Goal: Task Accomplishment & Management: Manage account settings

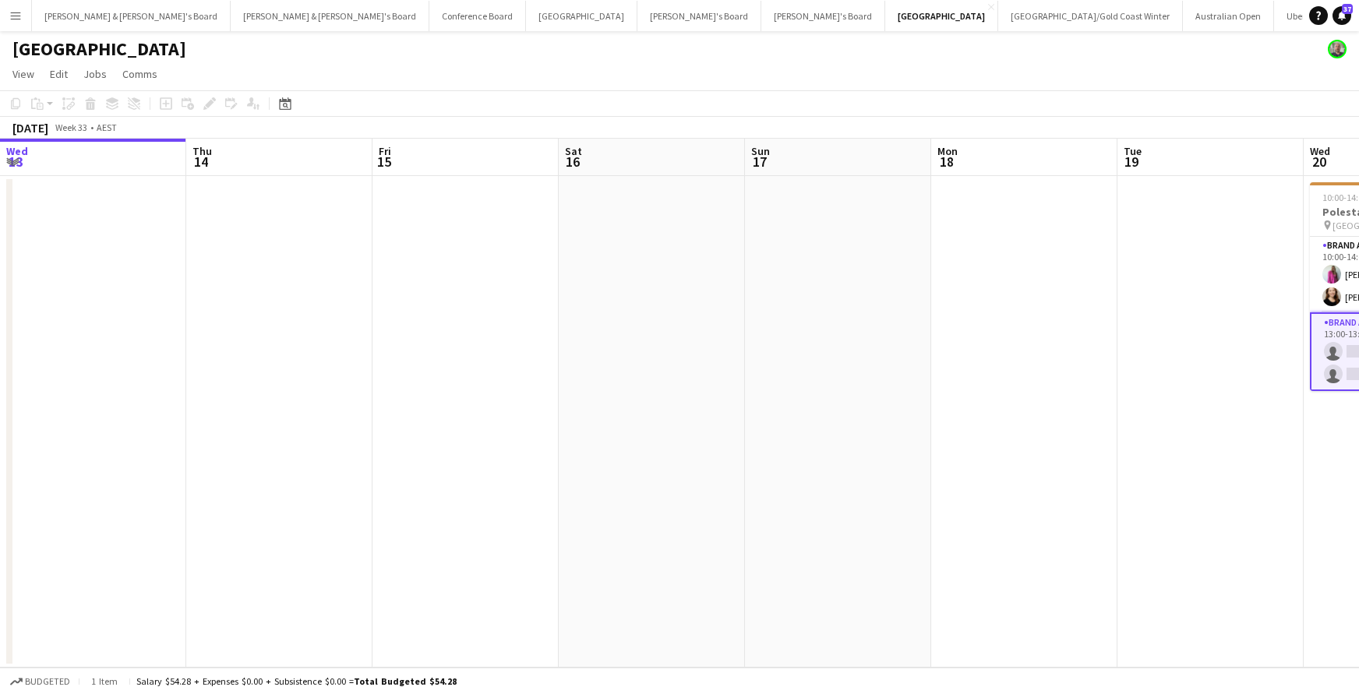
scroll to position [0, 675]
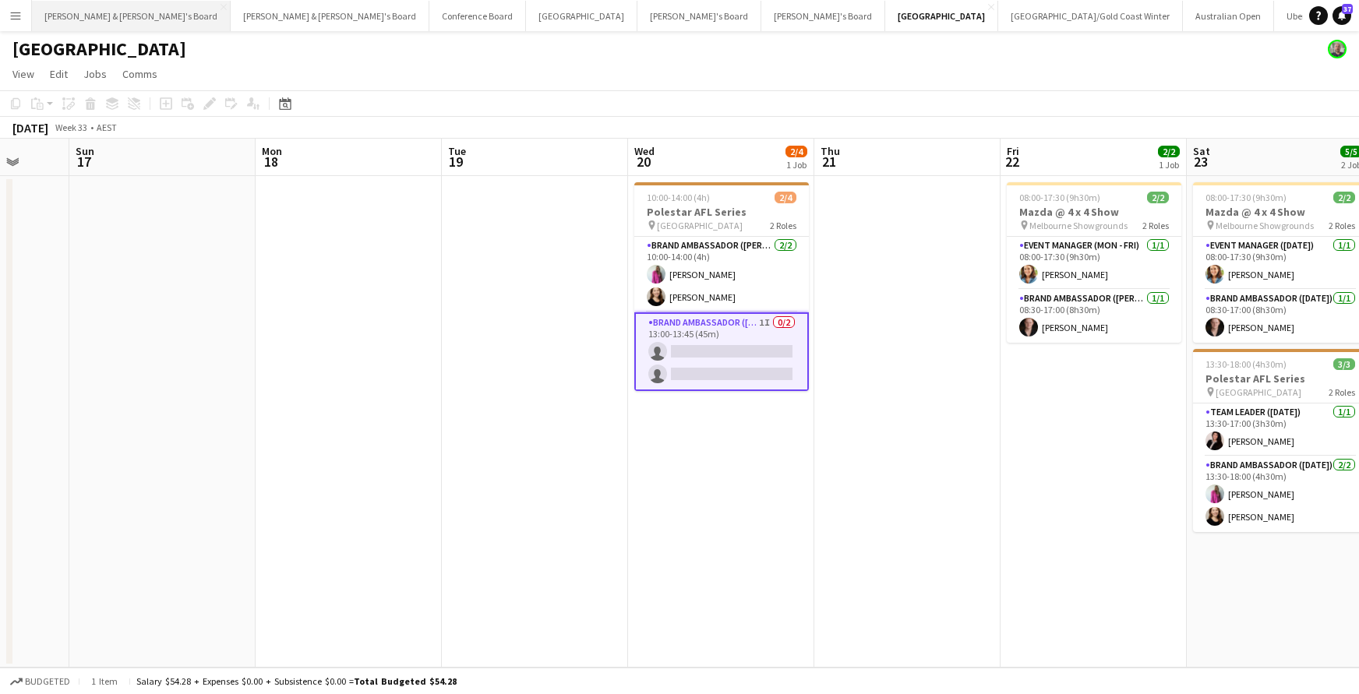
click at [72, 10] on button "[PERSON_NAME] & [PERSON_NAME]'s Board Close" at bounding box center [131, 16] width 199 height 30
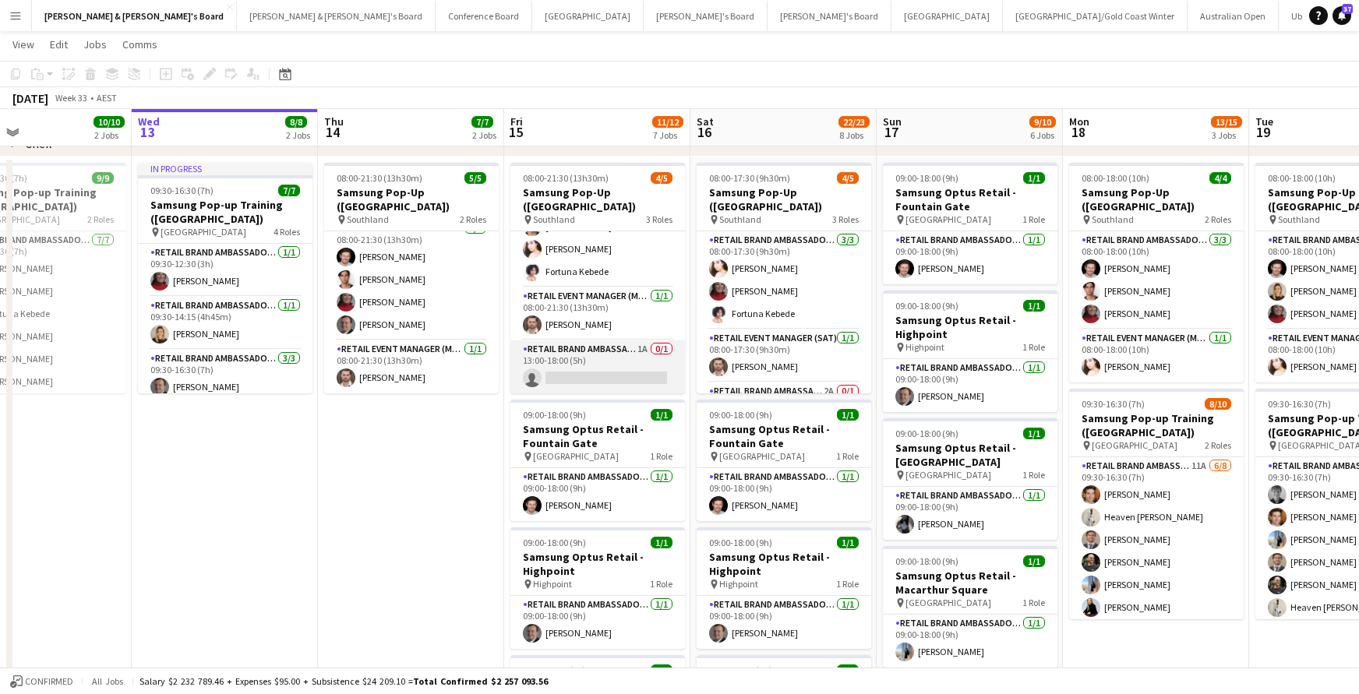
scroll to position [42, 0]
click at [605, 371] on app-card-role "RETAIL Brand Ambassador (Mon - Fri) 1A 0/1 13:00-18:00 (5h) single-neutral-acti…" at bounding box center [597, 366] width 175 height 53
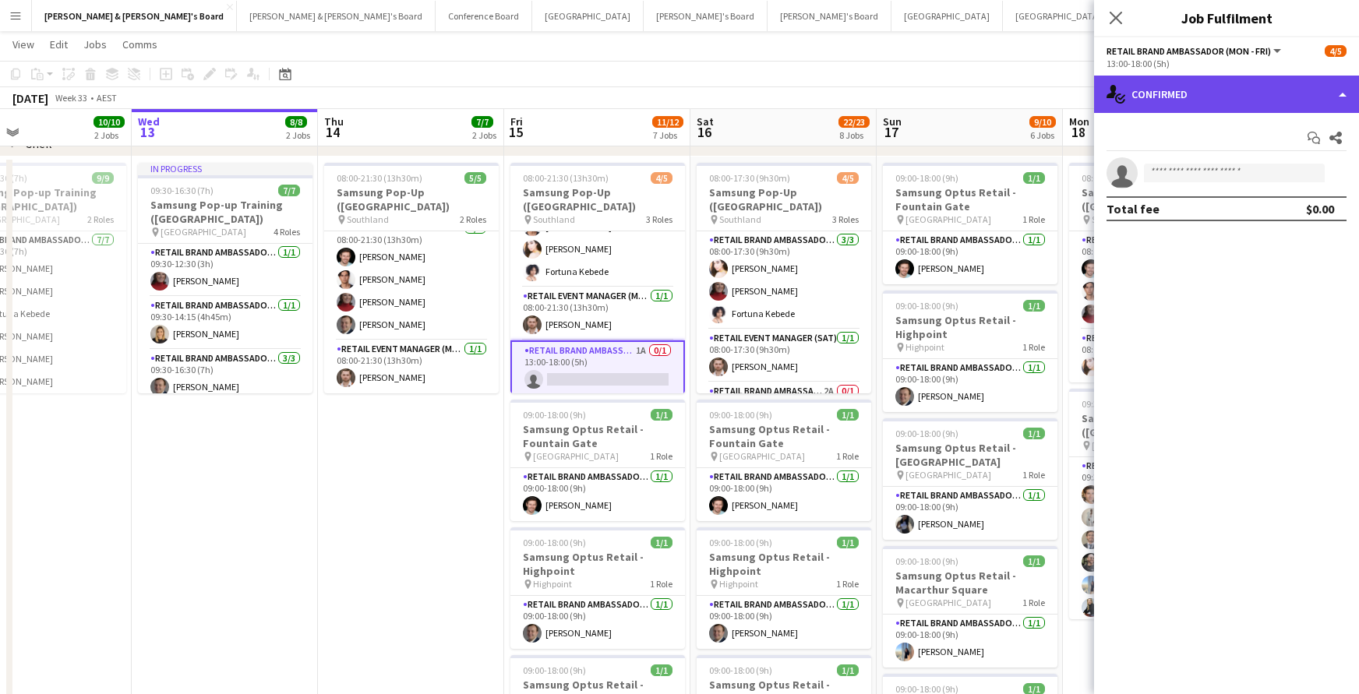
click at [1197, 93] on div "single-neutral-actions-check-2 Confirmed" at bounding box center [1226, 94] width 265 height 37
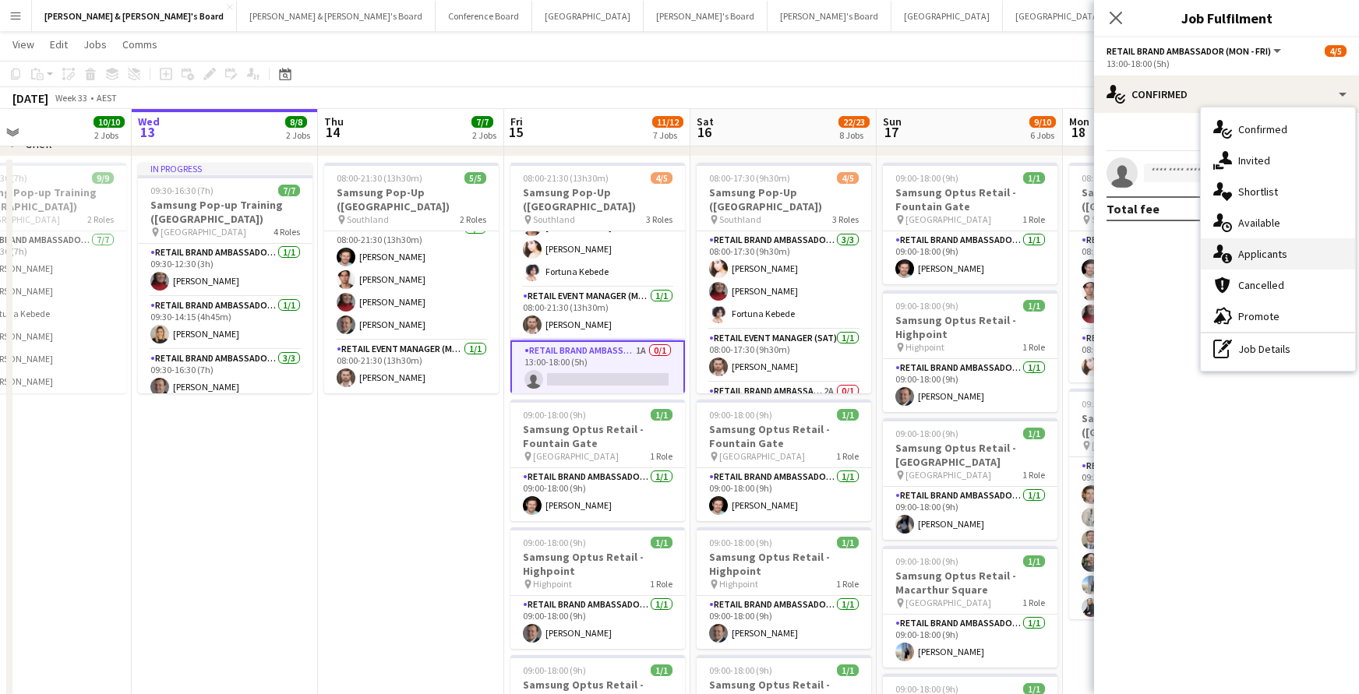
click at [1279, 254] on div "single-neutral-actions-information Applicants" at bounding box center [1278, 253] width 154 height 31
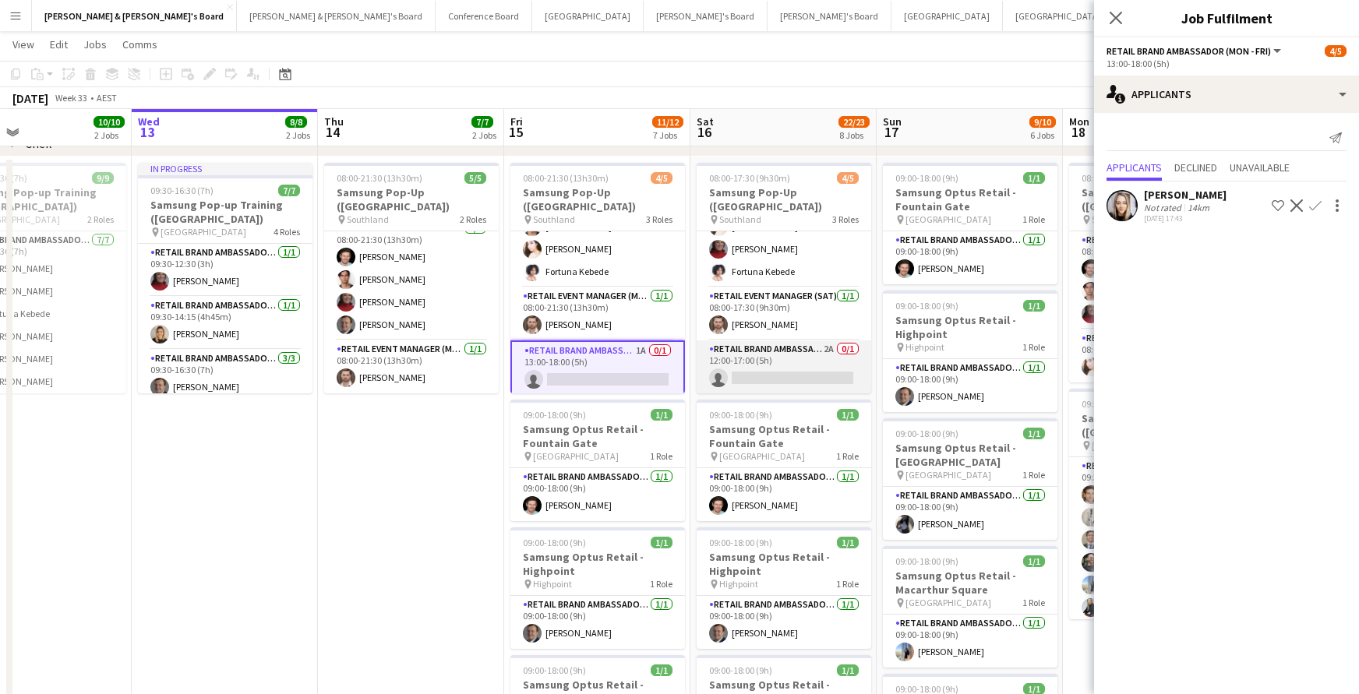
click at [820, 369] on app-card-role "RETAIL Brand Ambassador ([DATE]) 2A 0/1 12:00-17:00 (5h) single-neutral-actions" at bounding box center [784, 366] width 175 height 53
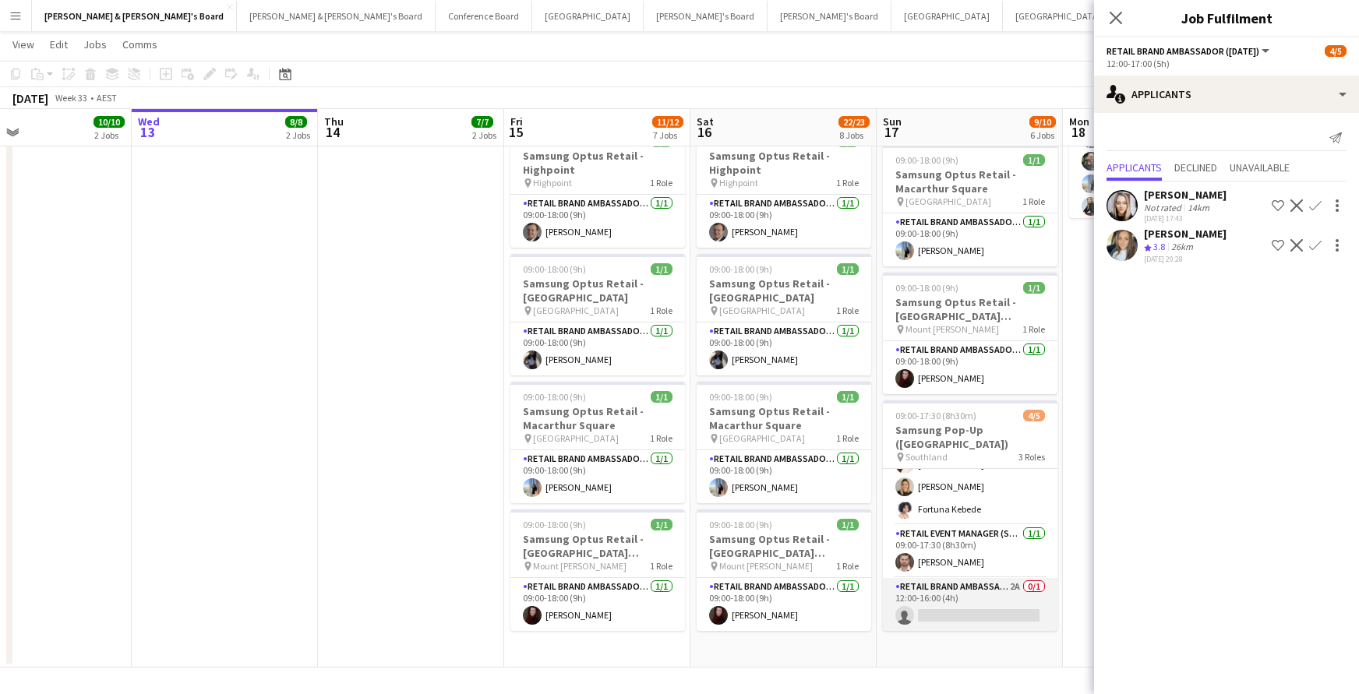
click at [982, 608] on app-card-role "RETAIL Brand Ambassador ([DATE]) 2A 0/1 12:00-16:00 (4h) single-neutral-actions" at bounding box center [970, 604] width 175 height 53
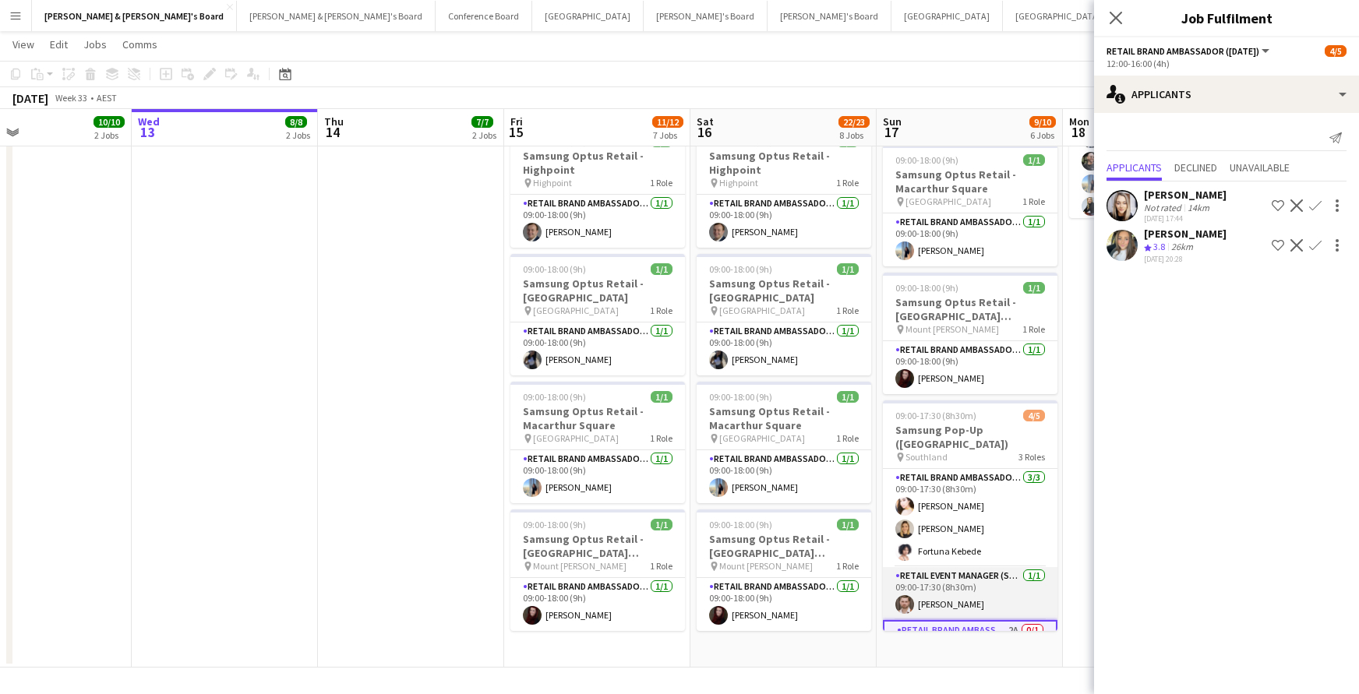
scroll to position [0, 0]
click at [1113, 10] on app-icon "Close pop-in" at bounding box center [1116, 18] width 23 height 23
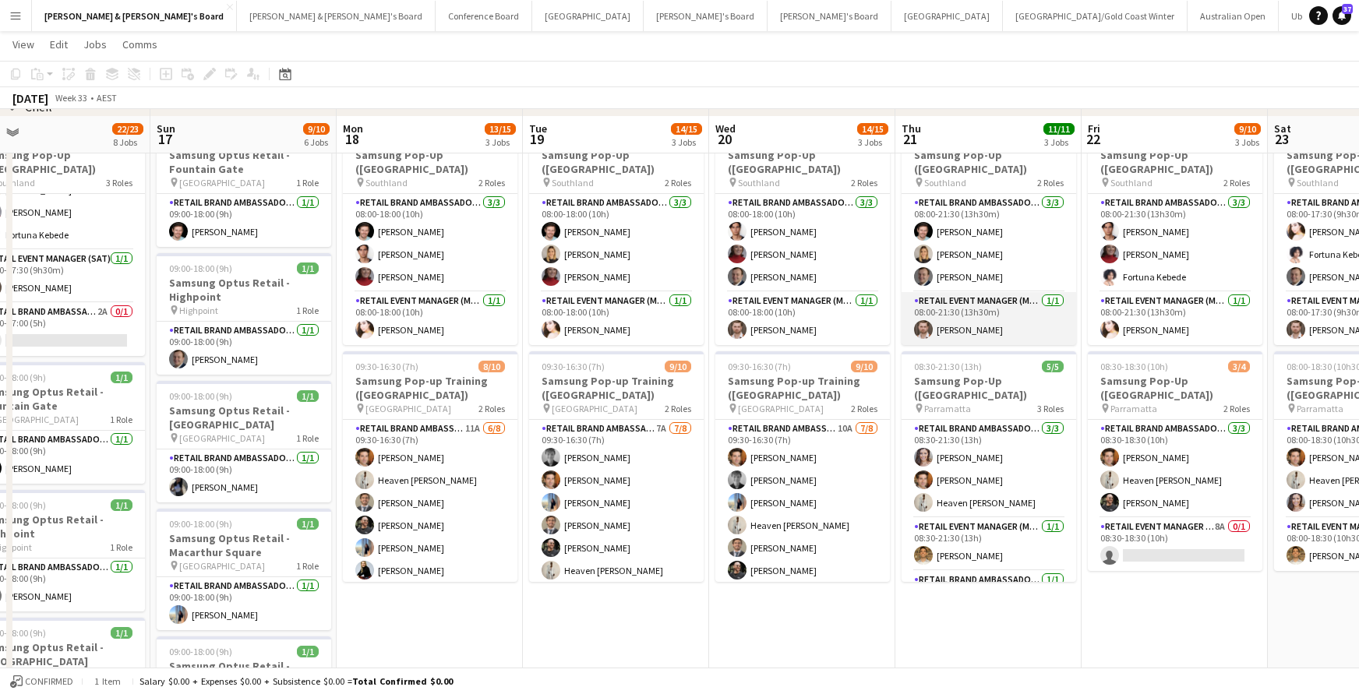
scroll to position [1013, 0]
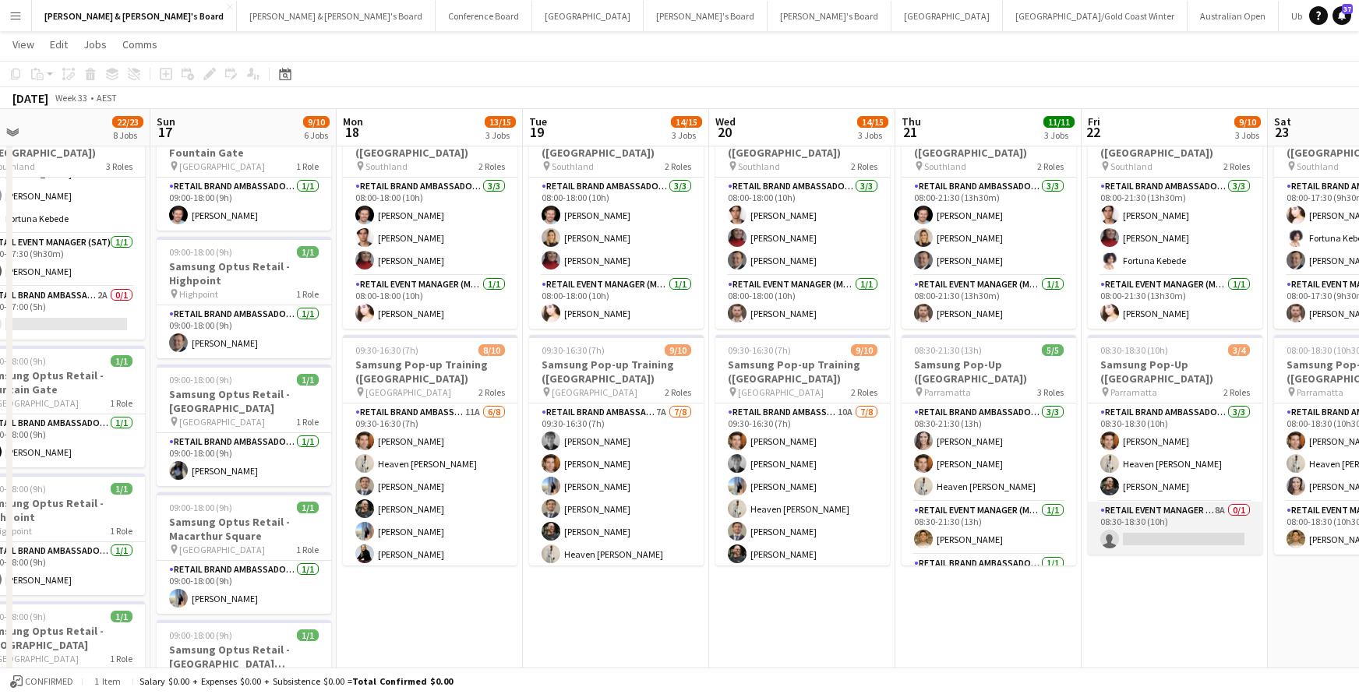
click at [1176, 512] on app-card-role "RETAIL Event Manager (Mon - Fri) 8A 0/1 08:30-18:30 (10h) single-neutral-actions" at bounding box center [1175, 528] width 175 height 53
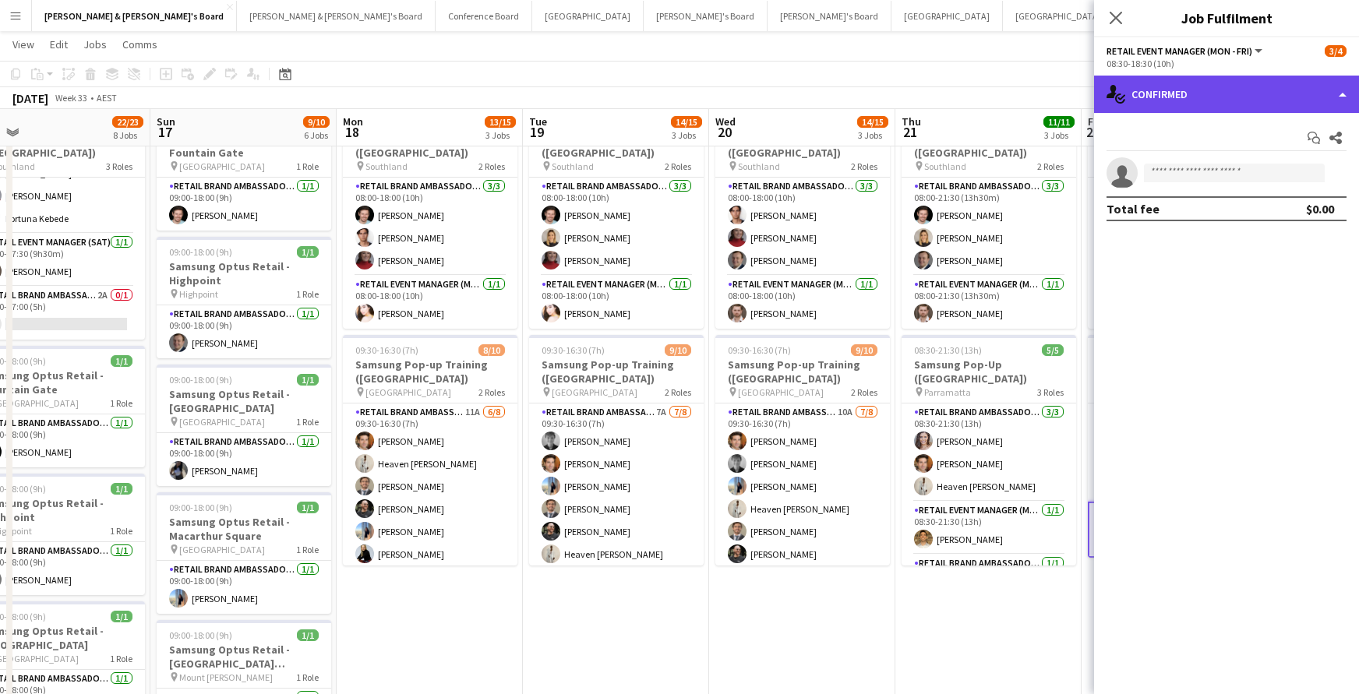
click at [1247, 93] on div "single-neutral-actions-check-2 Confirmed" at bounding box center [1226, 94] width 265 height 37
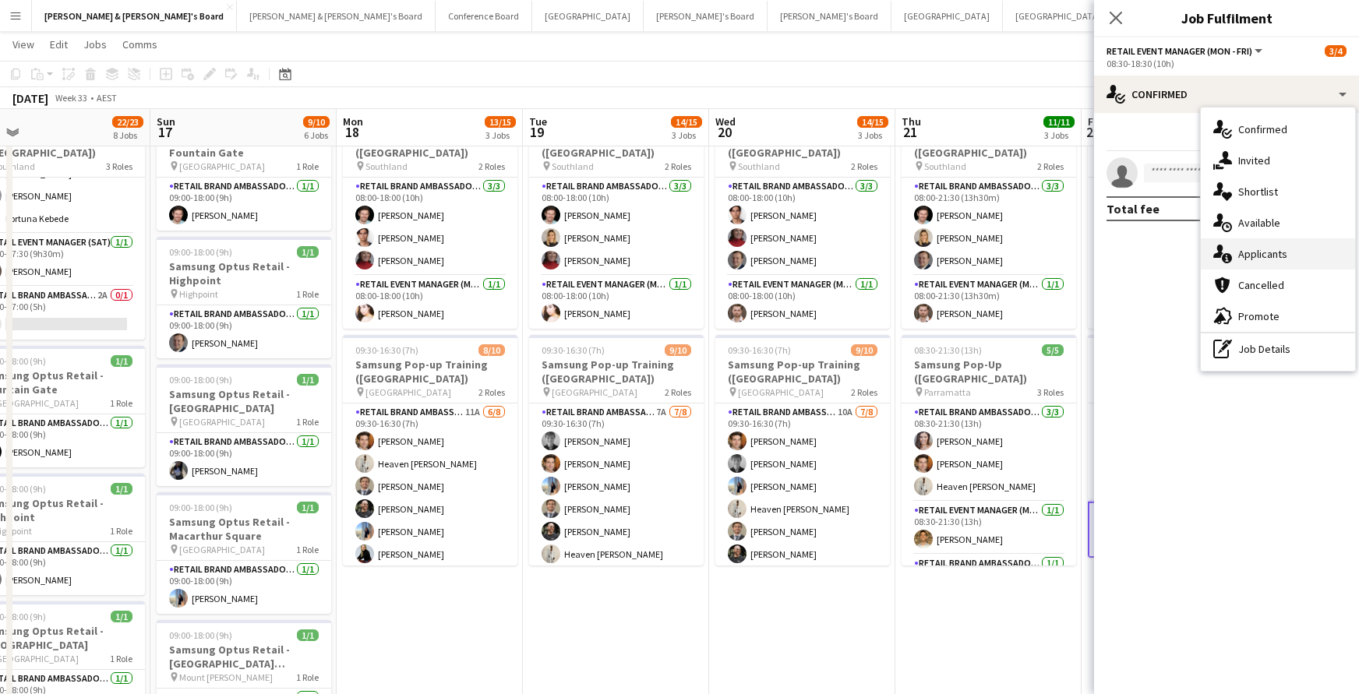
click at [1271, 252] on div "single-neutral-actions-information Applicants" at bounding box center [1278, 253] width 154 height 31
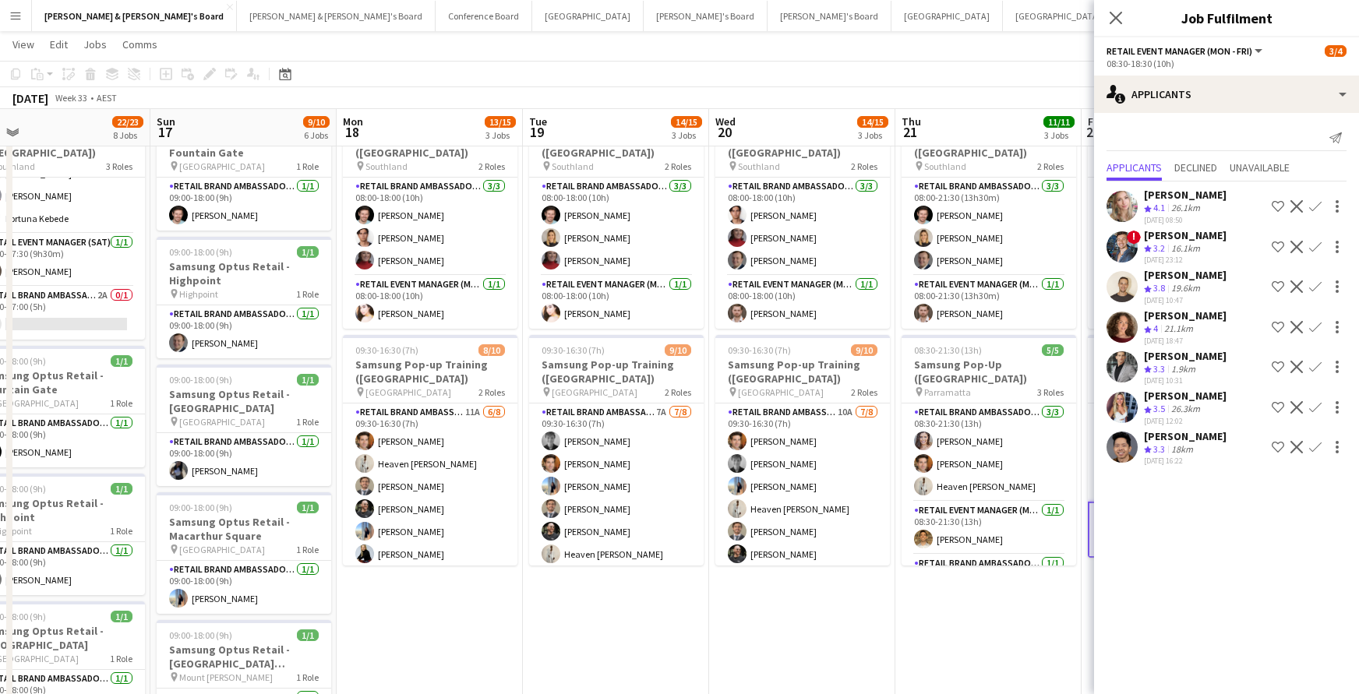
click at [1117, 18] on icon "Close pop-in" at bounding box center [1115, 18] width 12 height 12
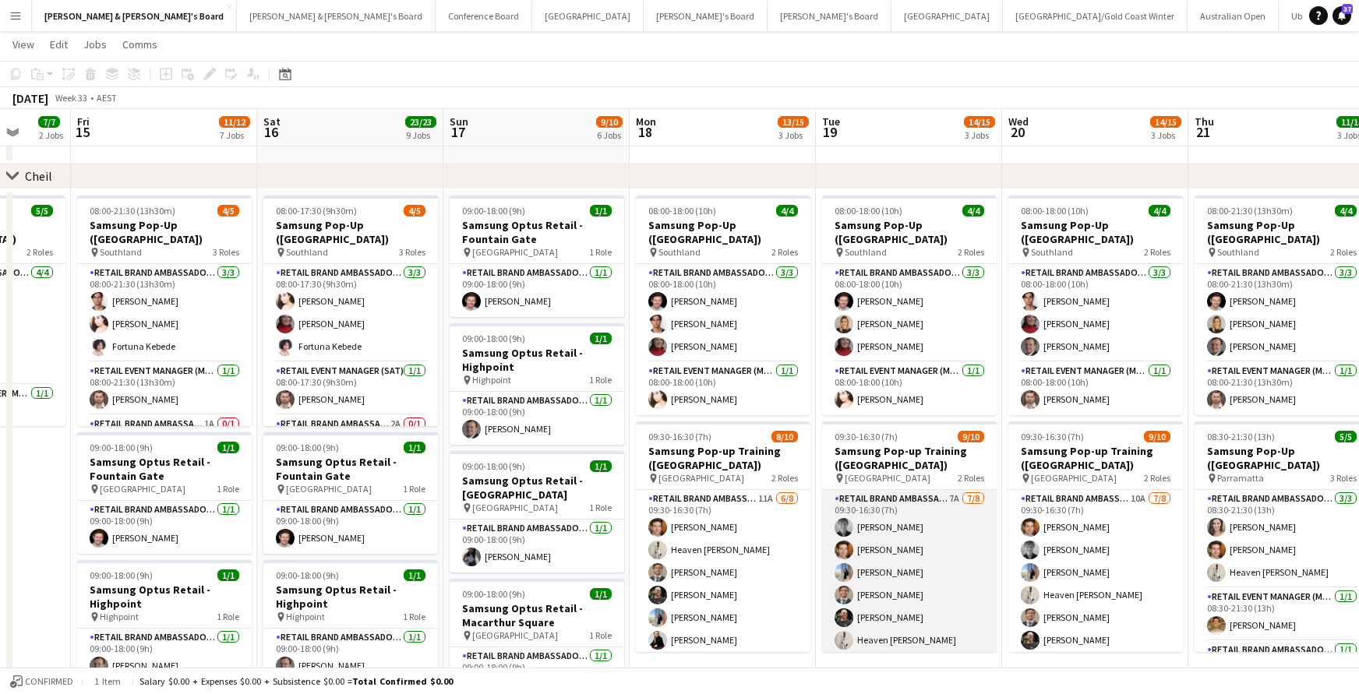
scroll to position [0, 0]
